Goal: Find specific page/section: Find specific page/section

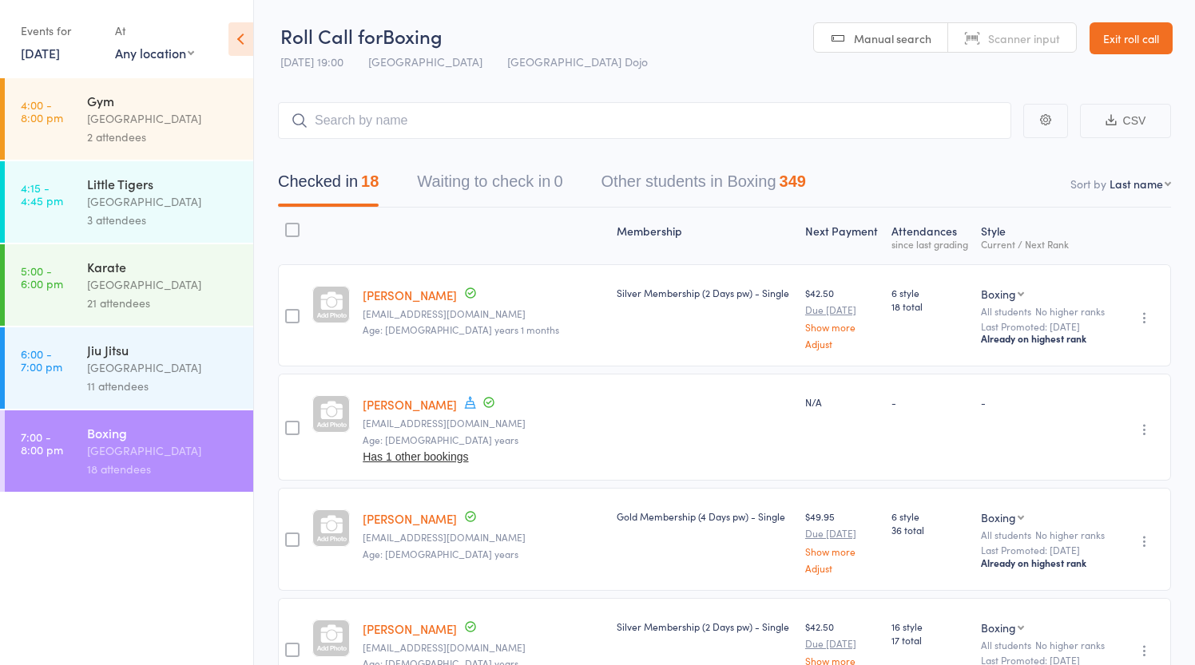
click at [1122, 36] on link "Exit roll call" at bounding box center [1130, 38] width 83 height 32
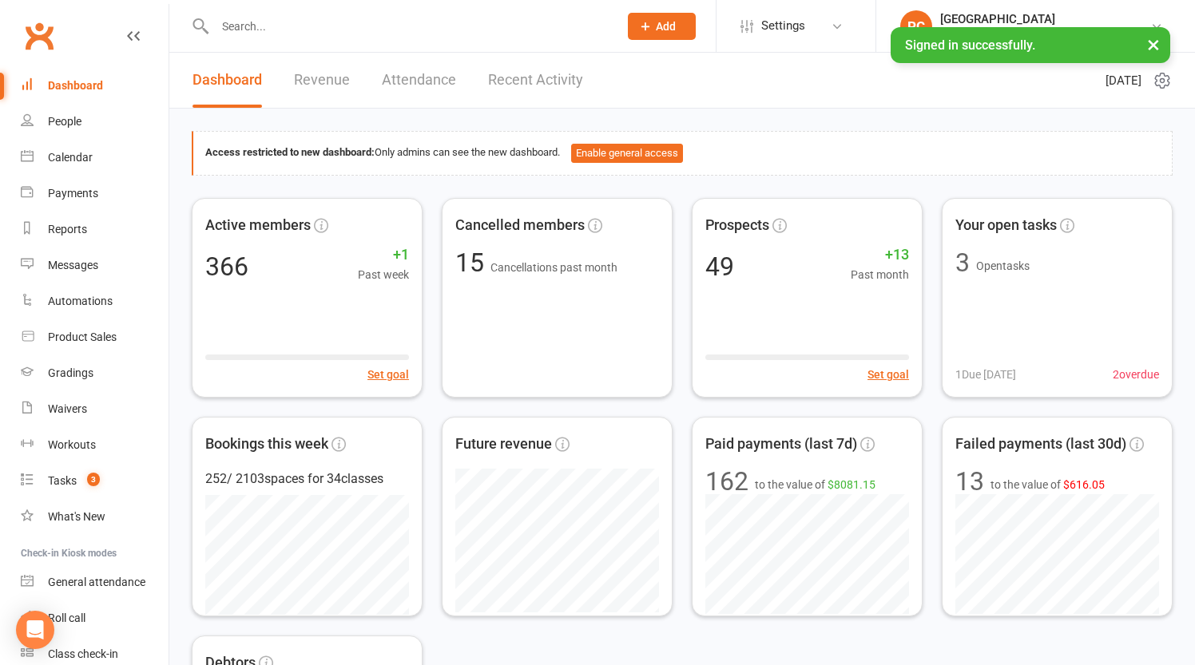
click at [295, 27] on input "text" at bounding box center [408, 26] width 397 height 22
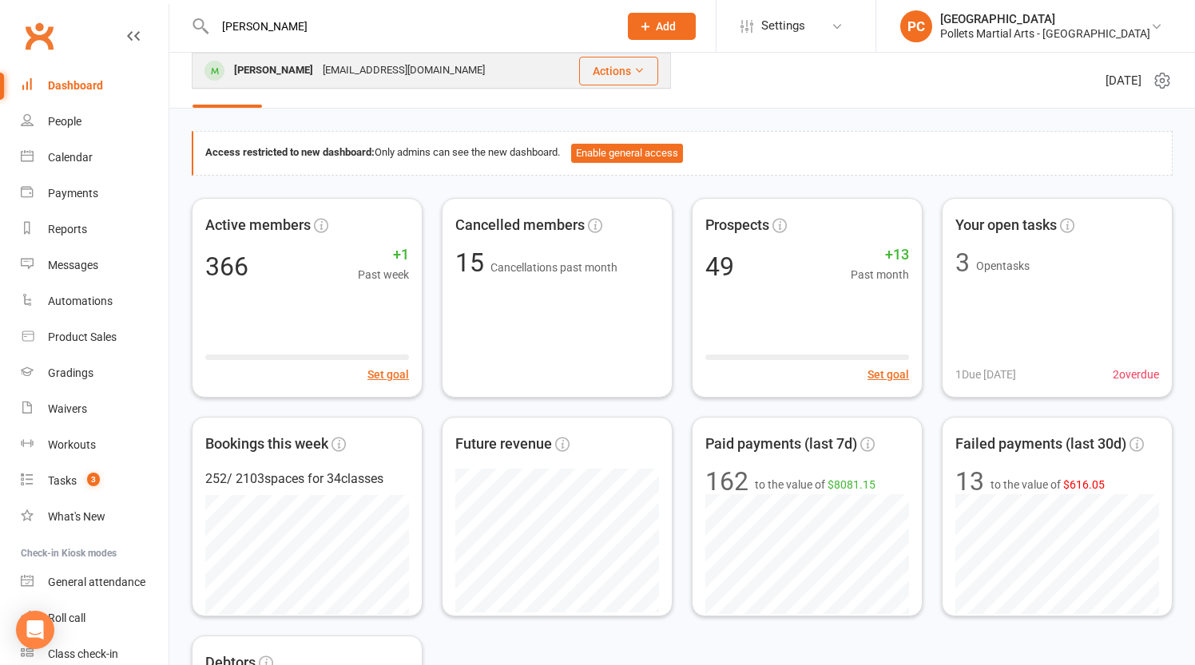
type input "[PERSON_NAME]"
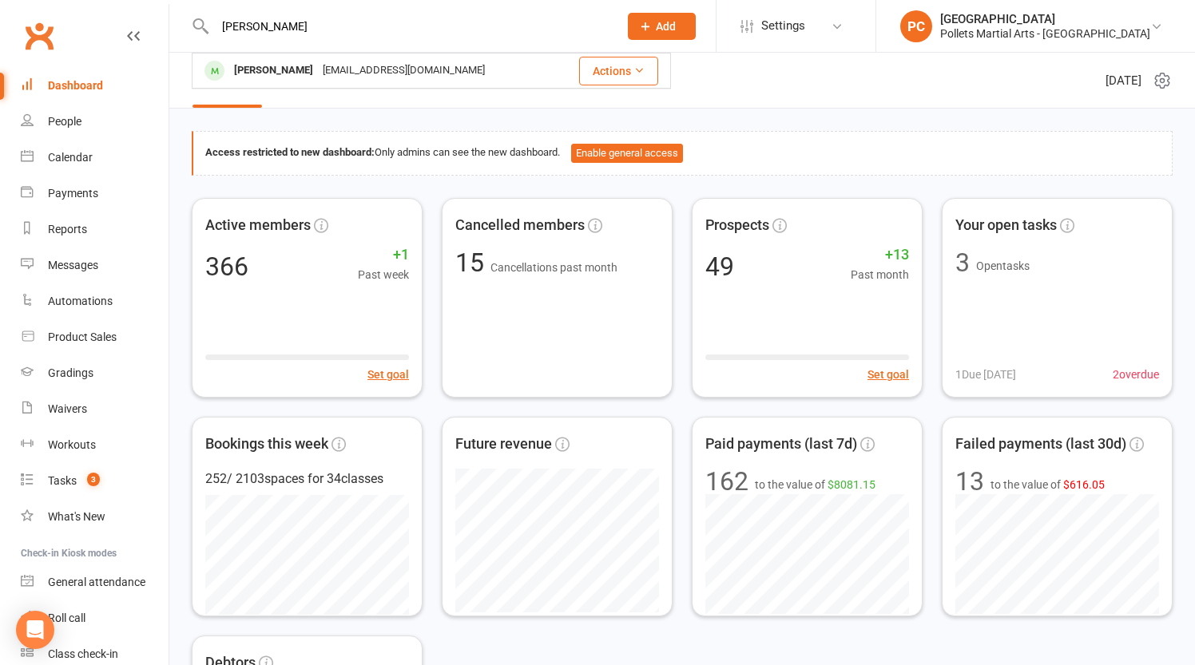
click at [334, 73] on div "[EMAIL_ADDRESS][DOMAIN_NAME]" at bounding box center [404, 70] width 172 height 23
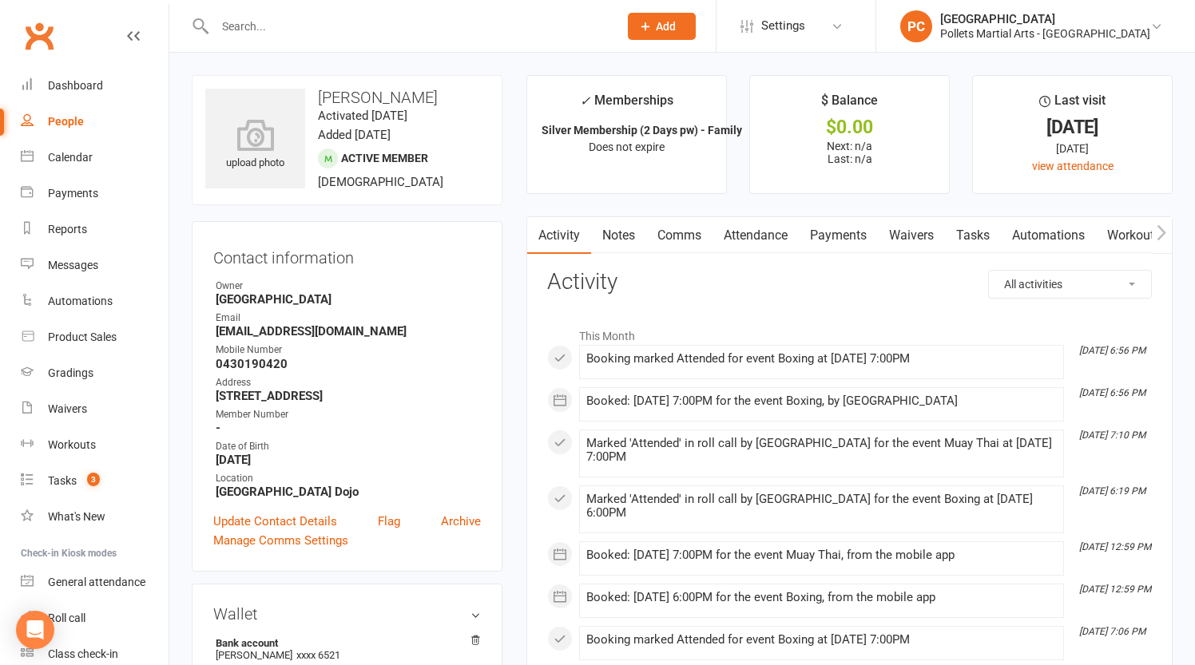
click at [831, 235] on link "Payments" at bounding box center [838, 235] width 79 height 37
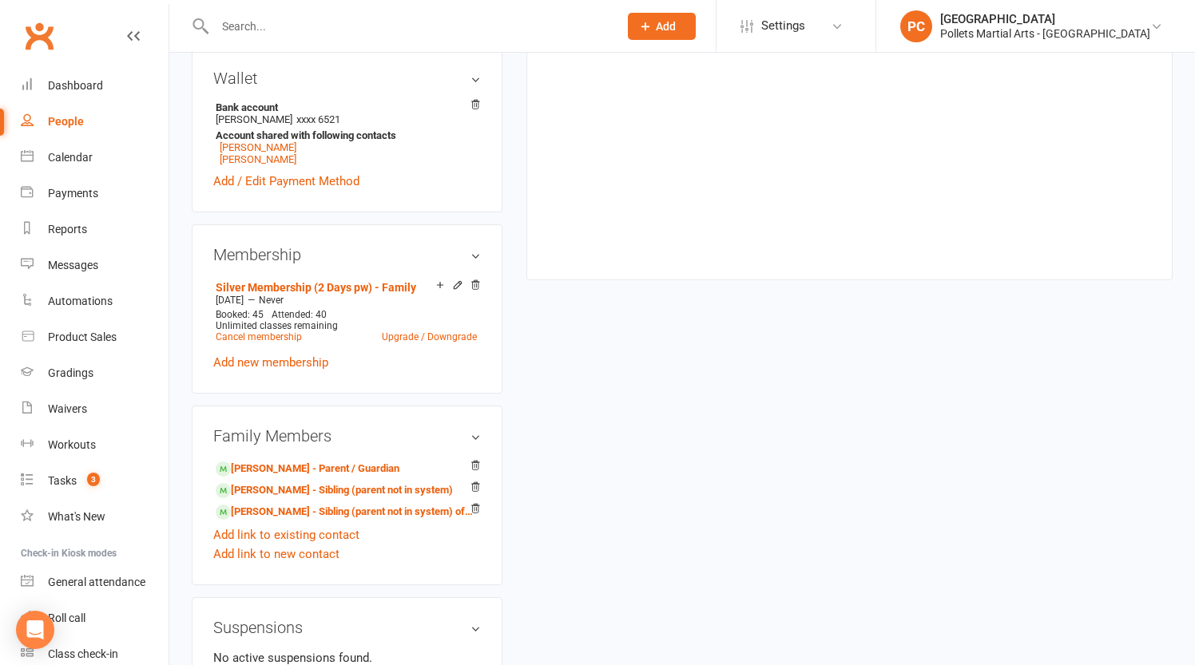
scroll to position [556, 0]
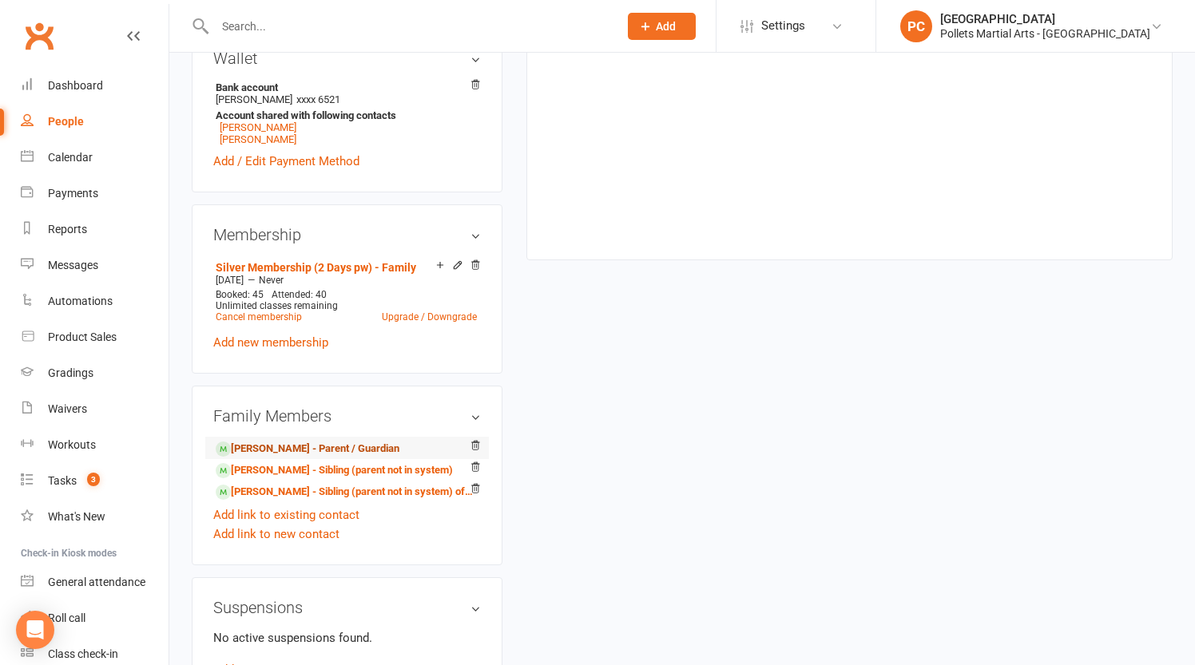
click at [336, 450] on link "[PERSON_NAME] - Parent / Guardian" at bounding box center [308, 449] width 184 height 17
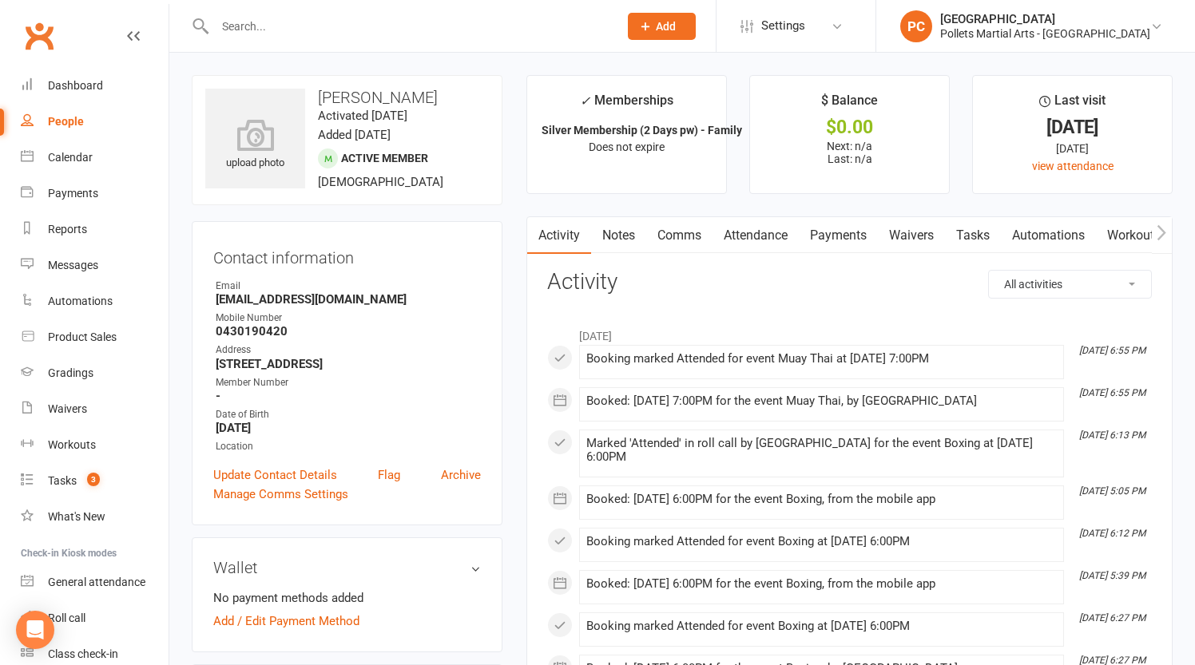
click at [835, 235] on link "Payments" at bounding box center [838, 235] width 79 height 37
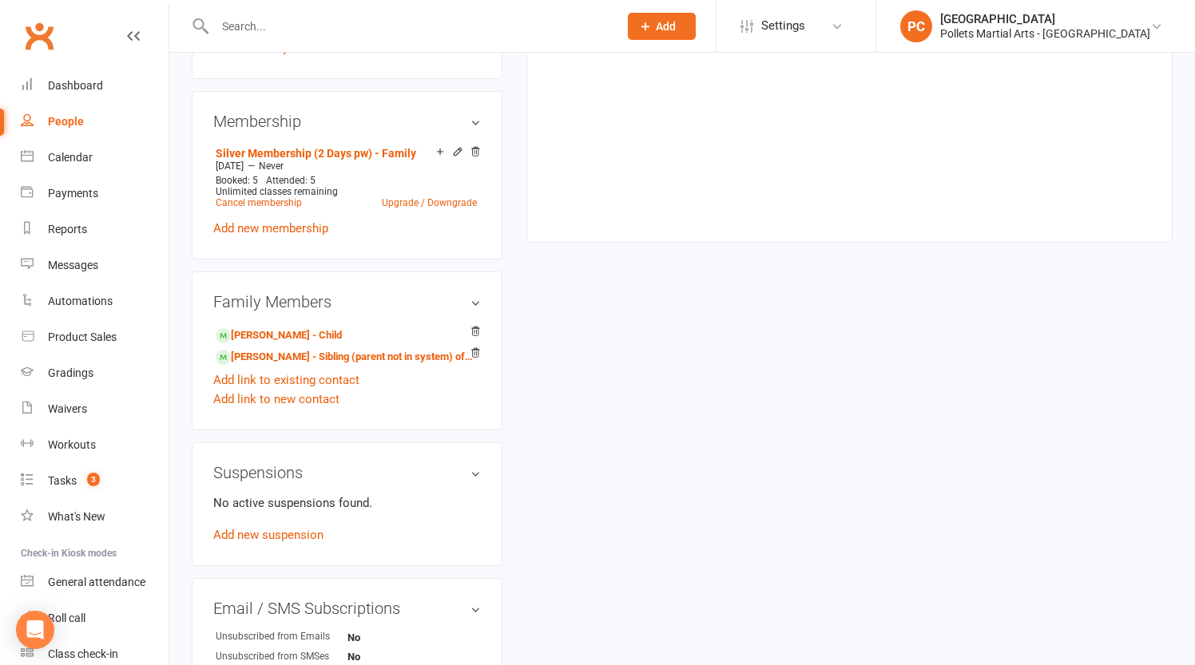
scroll to position [651, 0]
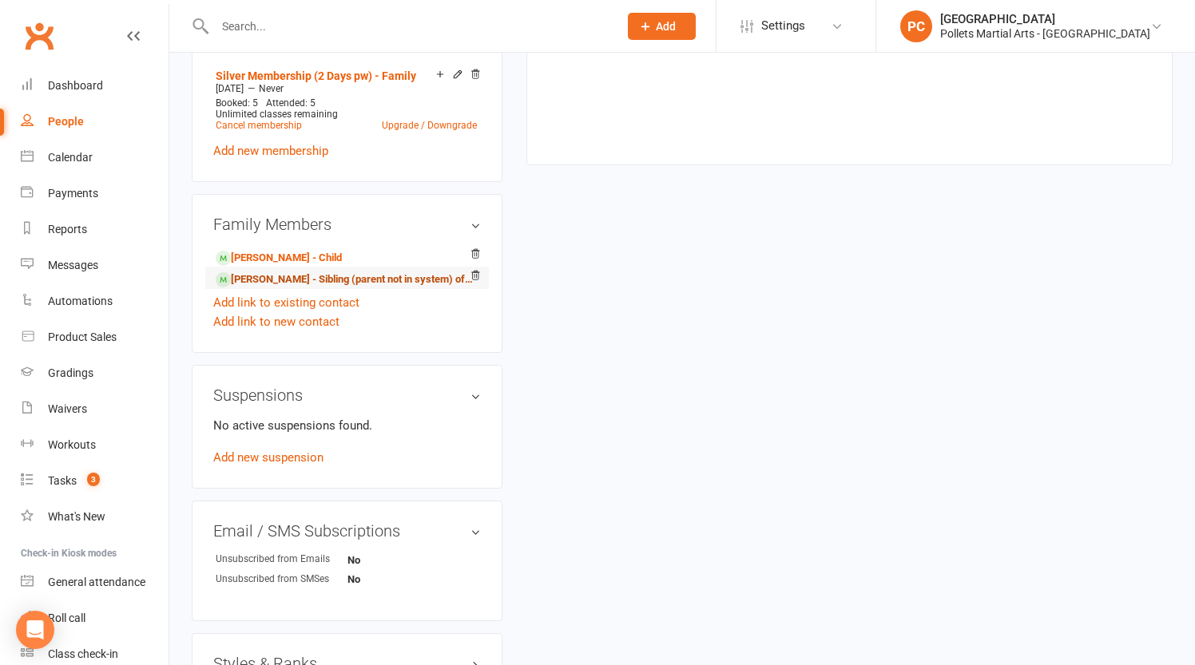
click at [303, 282] on link "[PERSON_NAME] - Sibling (parent not in system) of [PERSON_NAME]" at bounding box center [344, 280] width 257 height 17
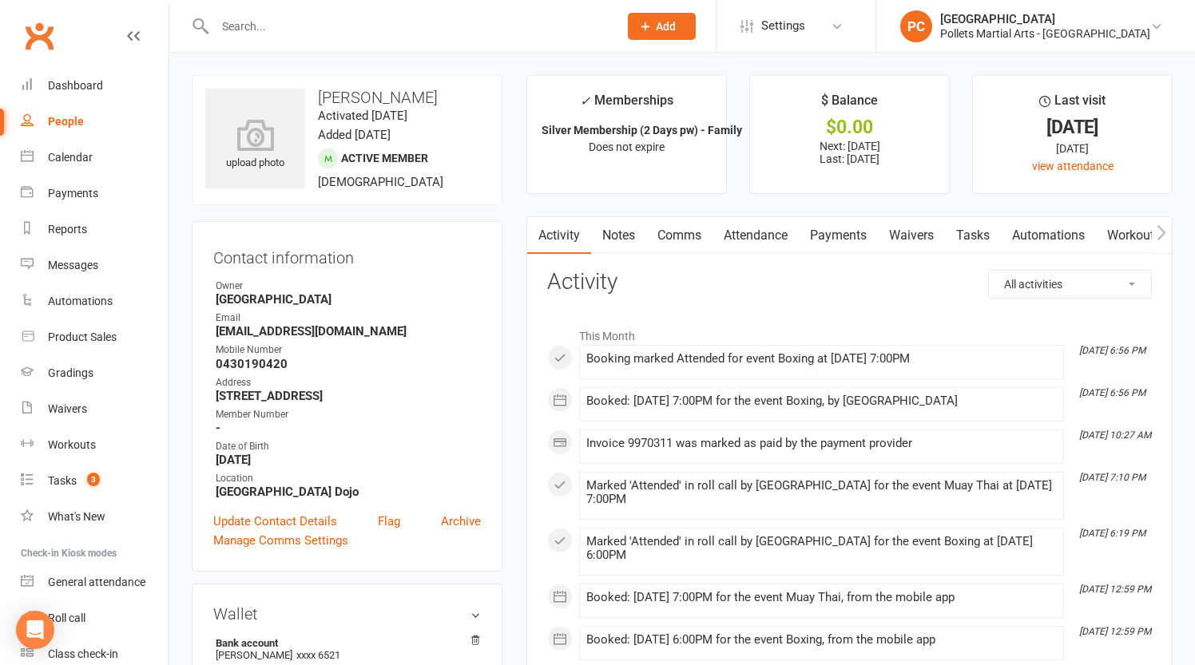
scroll to position [0, 1]
click at [847, 236] on link "Payments" at bounding box center [837, 235] width 79 height 37
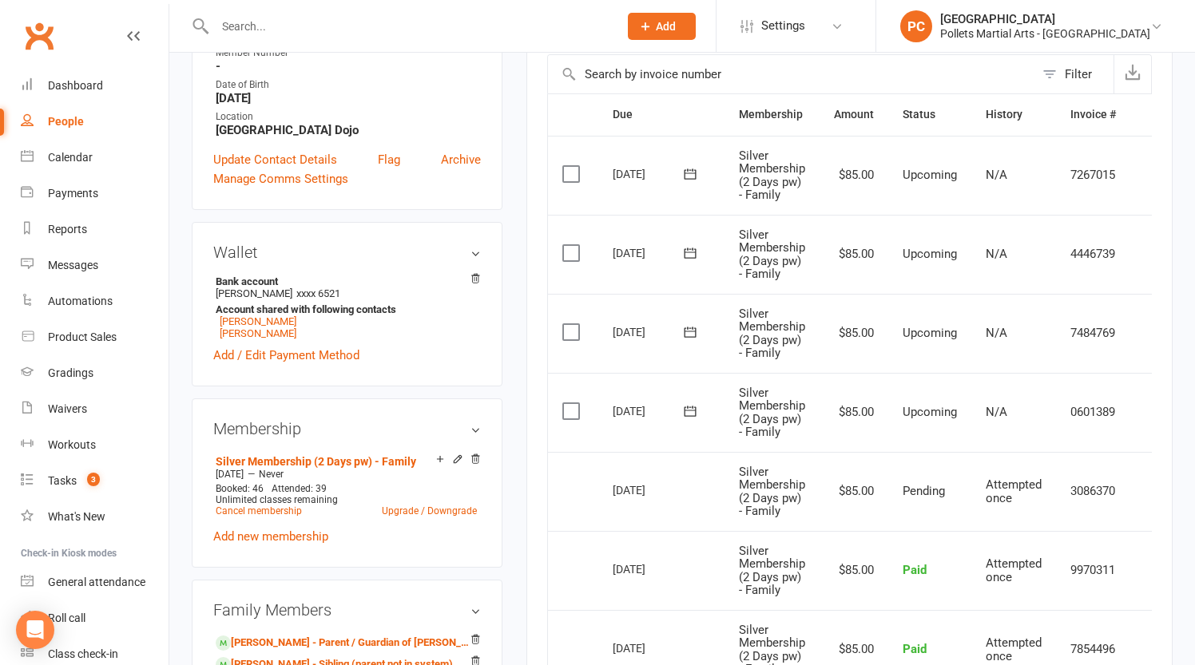
scroll to position [363, 0]
click at [89, 94] on link "Dashboard" at bounding box center [95, 86] width 148 height 36
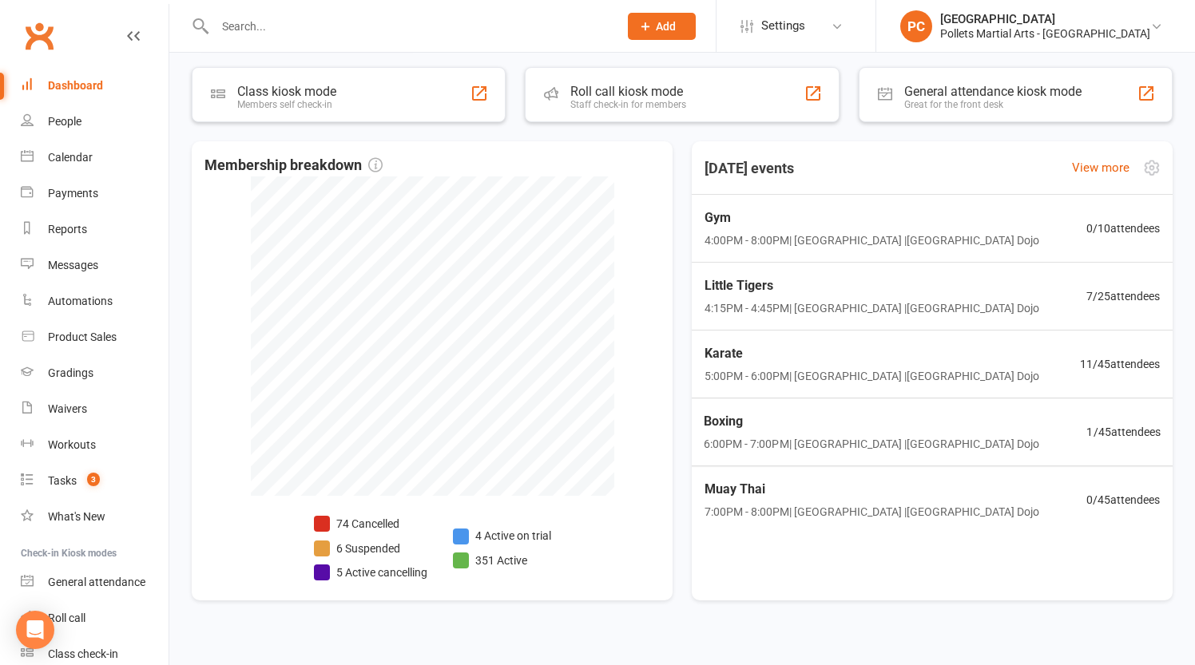
scroll to position [800, 0]
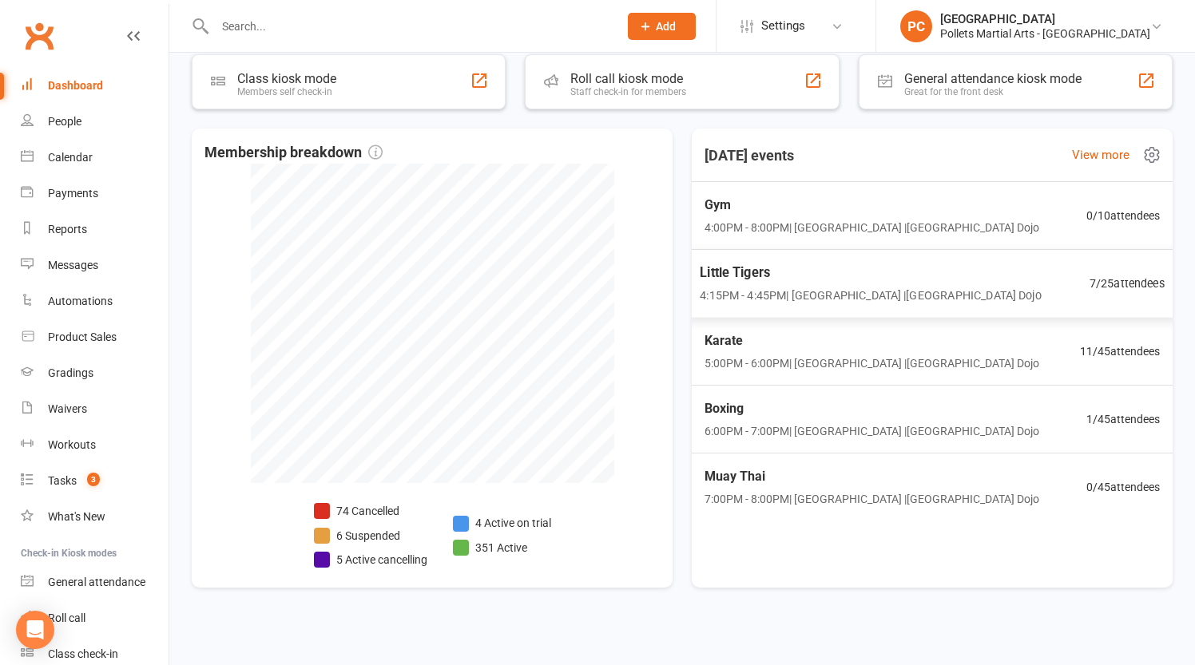
click at [991, 280] on div "Little Tigers 4:15PM - 4:45PM | [GEOGRAPHIC_DATA] | [GEOGRAPHIC_DATA] 7 / 25 at…" at bounding box center [932, 283] width 503 height 69
